Goal: Information Seeking & Learning: Check status

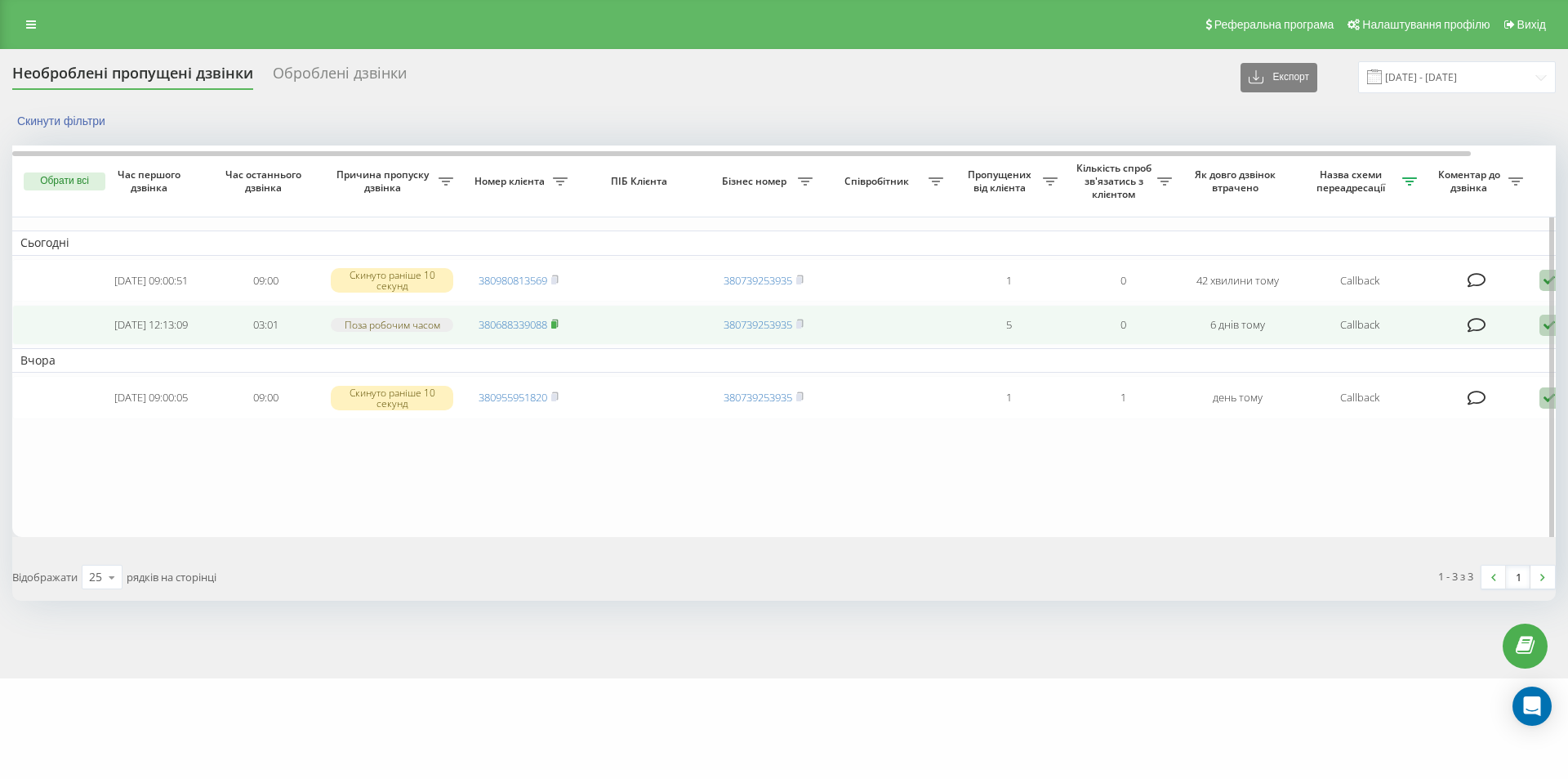
click at [556, 328] on rect at bounding box center [554, 325] width 5 height 8
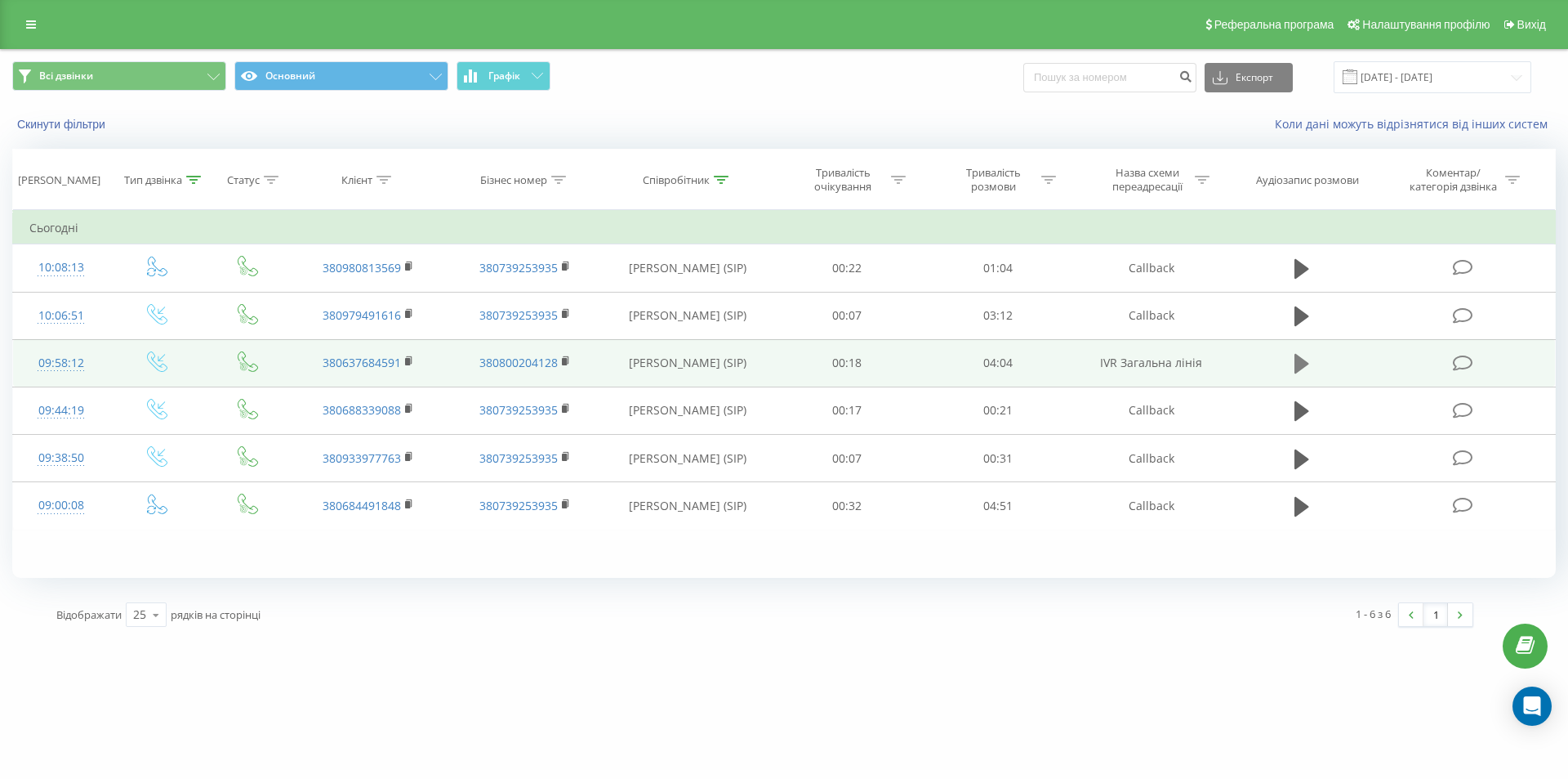
click at [1296, 363] on icon at bounding box center [1301, 363] width 14 height 19
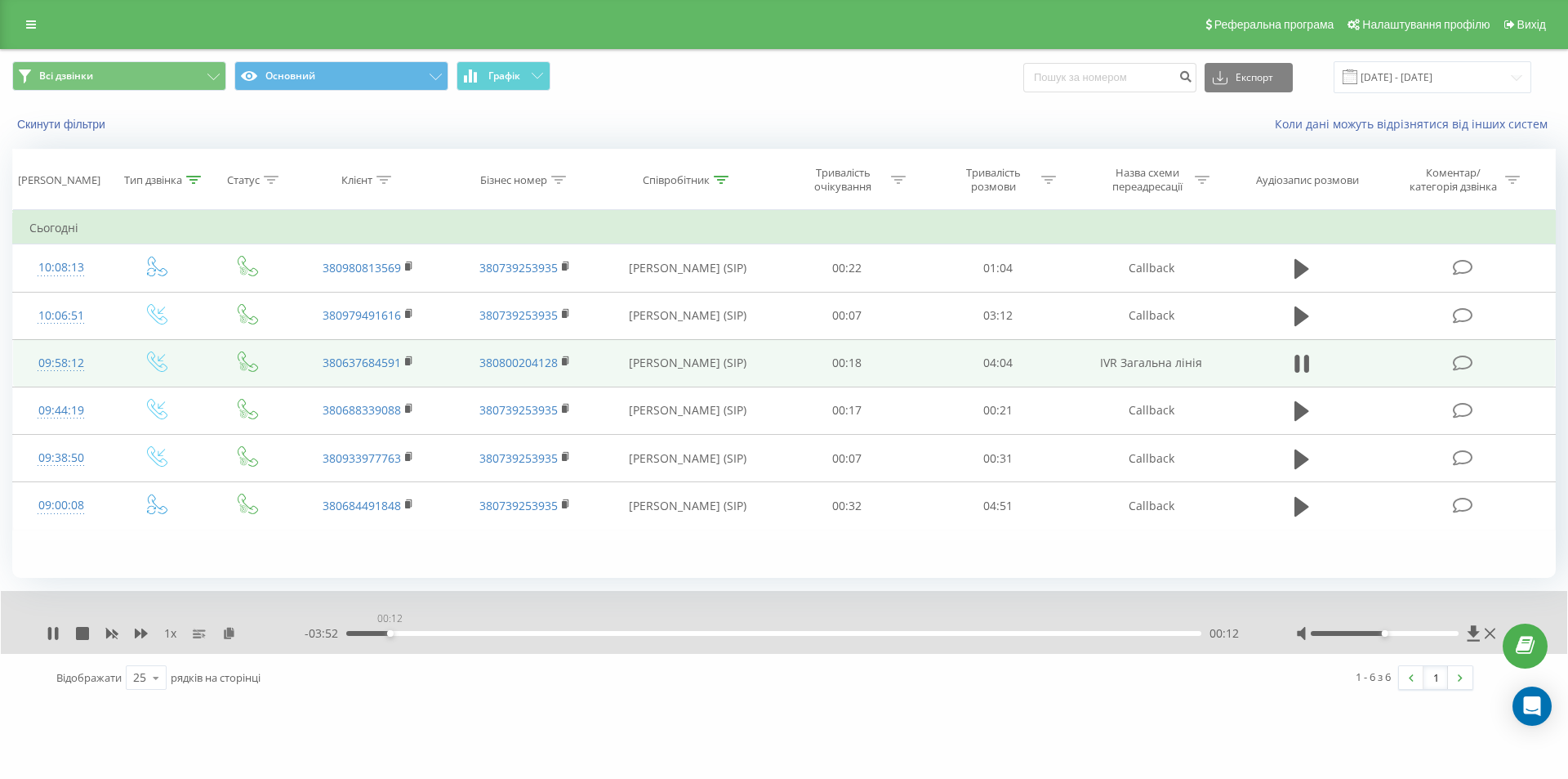
click at [390, 632] on div "00:12" at bounding box center [774, 633] width 855 height 5
click at [471, 634] on div "00:13" at bounding box center [774, 633] width 855 height 5
click at [530, 630] on div "00:37" at bounding box center [774, 633] width 855 height 5
click at [633, 632] on div "01:22" at bounding box center [774, 633] width 855 height 5
click at [709, 631] on div "01:43" at bounding box center [774, 633] width 855 height 5
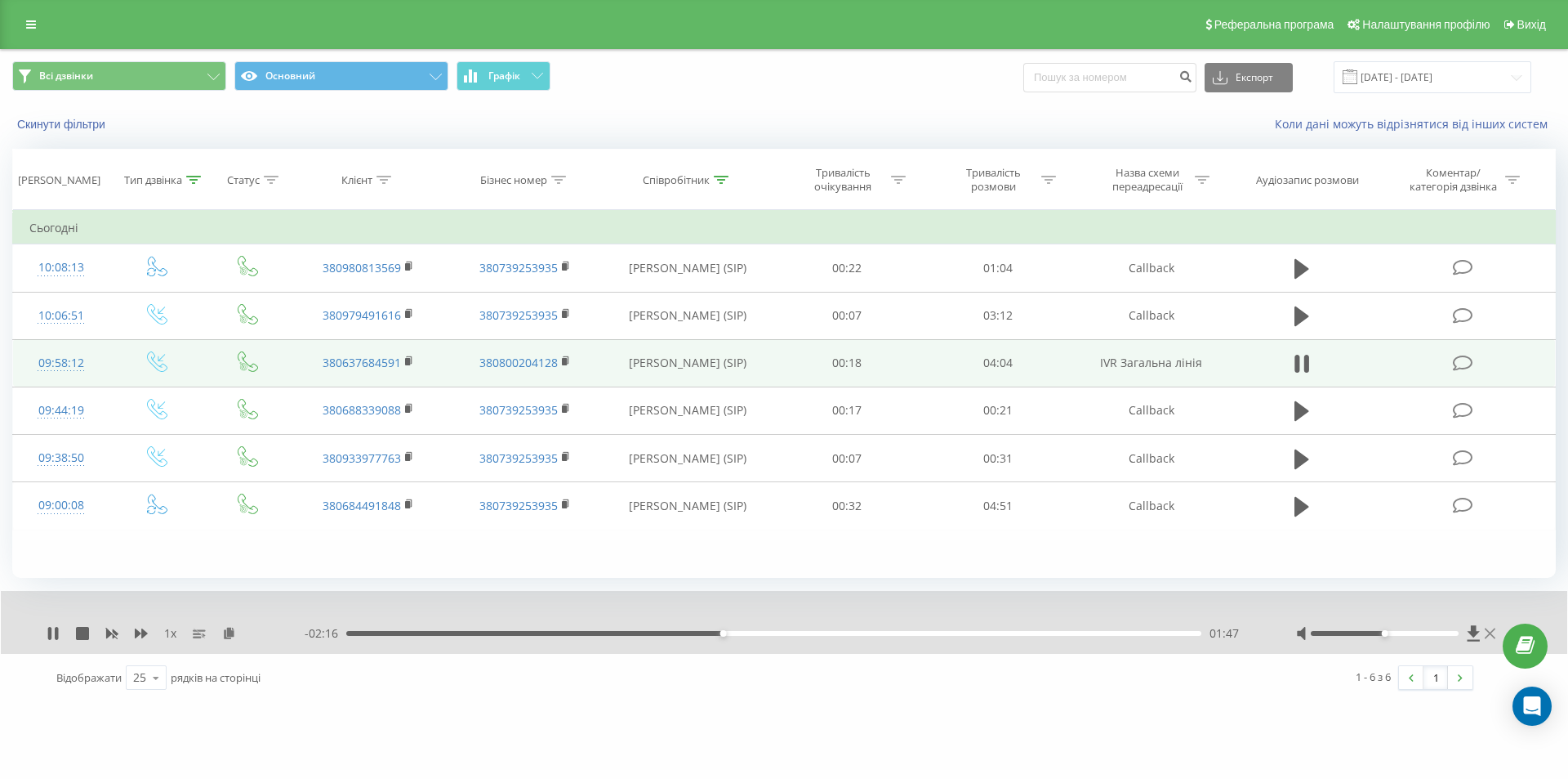
click at [1488, 630] on icon at bounding box center [1490, 634] width 11 height 11
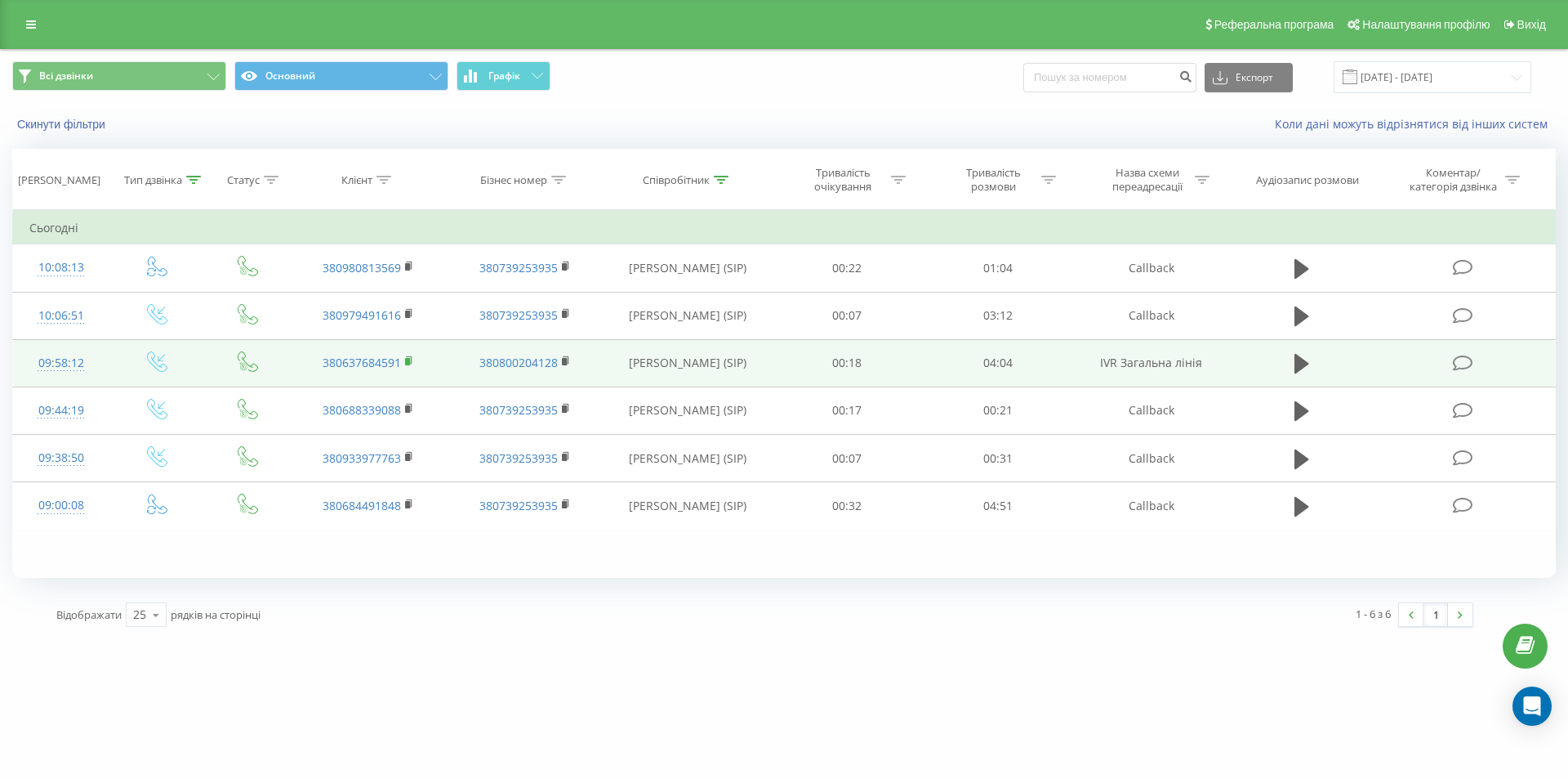
click at [408, 362] on rect at bounding box center [407, 361] width 5 height 8
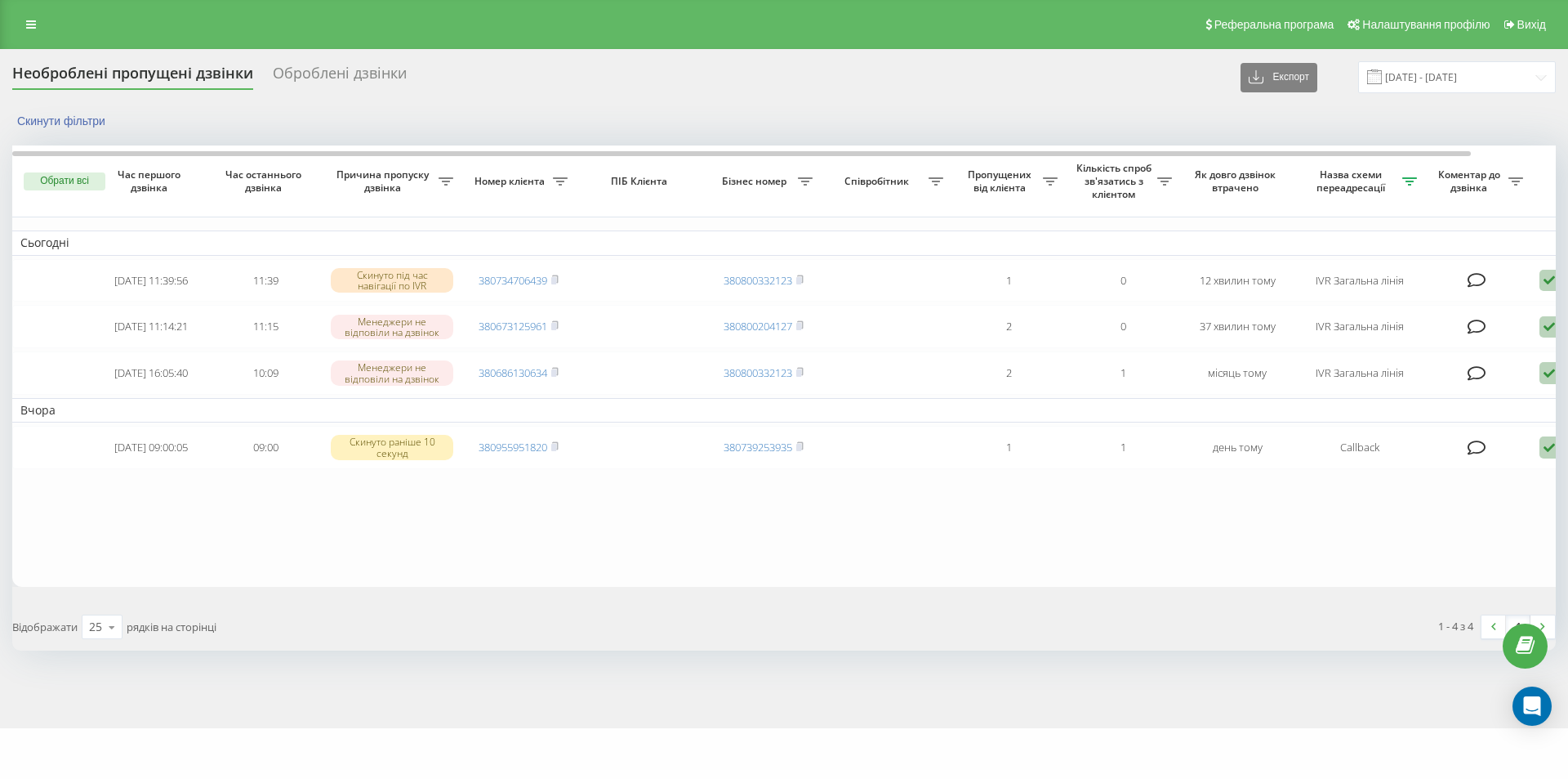
click at [606, 557] on table "Сьогодні 2025-09-19 11:39:56 11:39 Скинуто під час навігації по IVR 38073470643…" at bounding box center [829, 365] width 1634 height 441
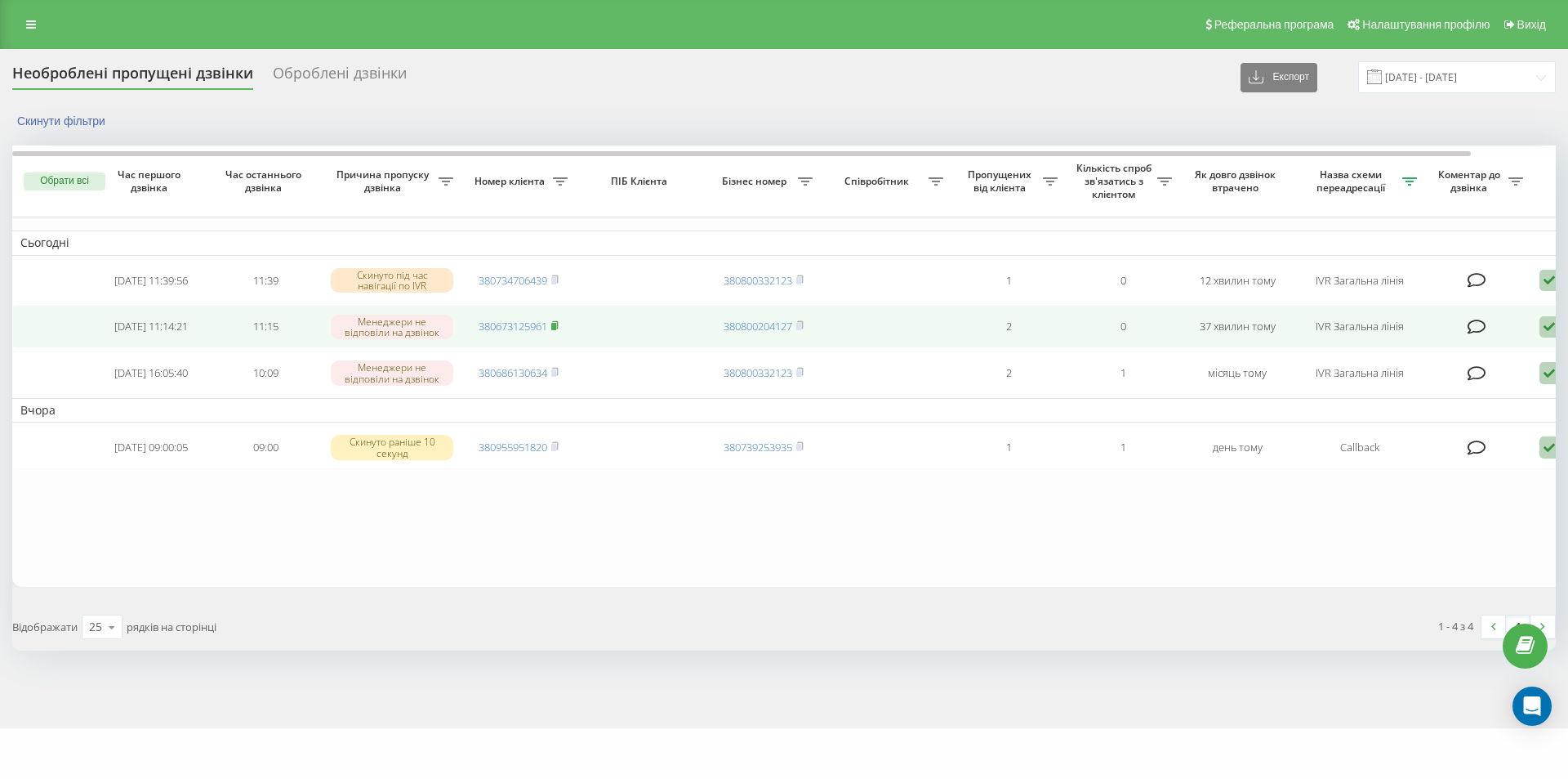
click at [556, 330] on rect at bounding box center [554, 326] width 5 height 8
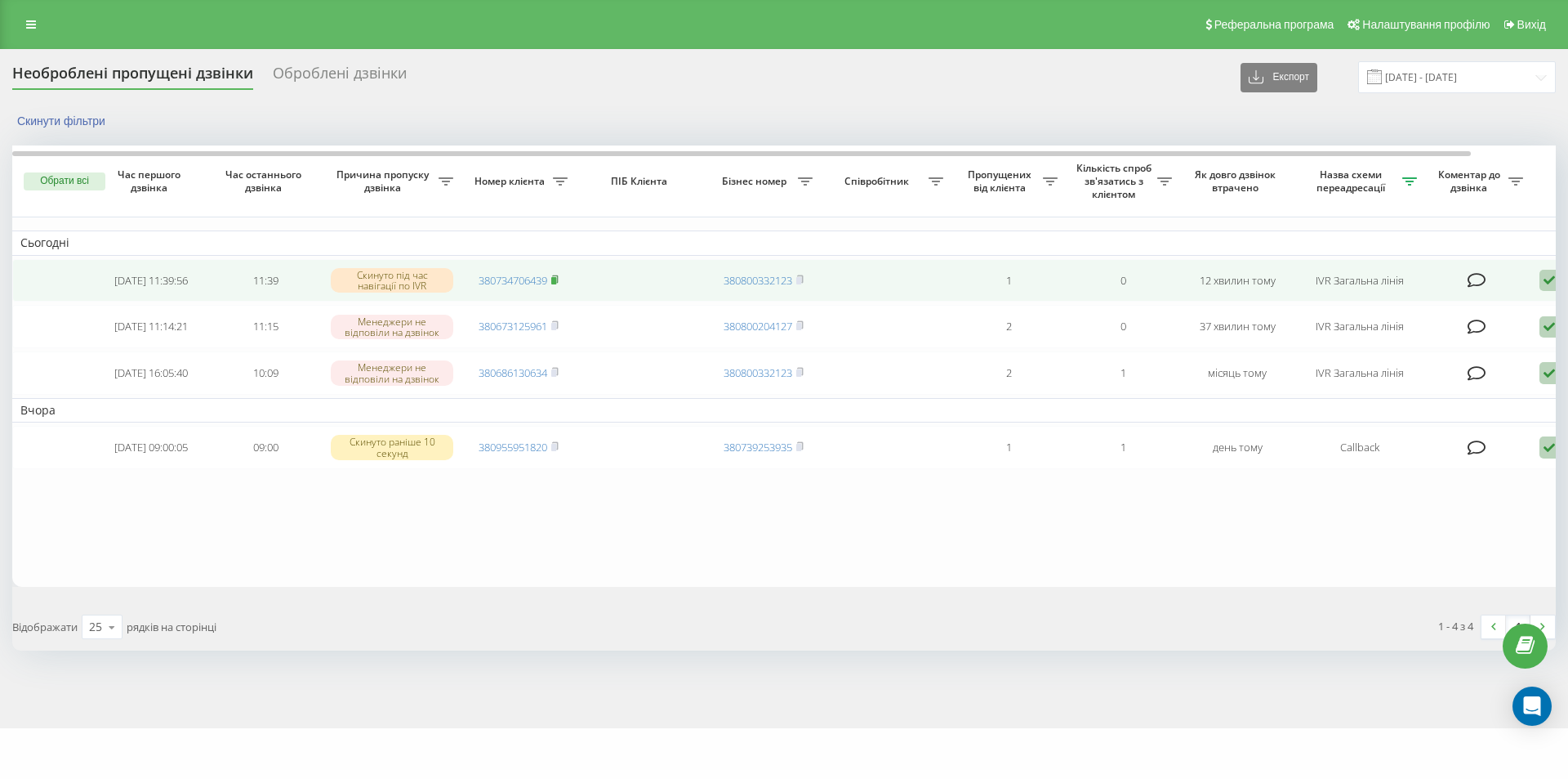
click at [553, 275] on icon at bounding box center [555, 279] width 8 height 10
